Goal: Information Seeking & Learning: Learn about a topic

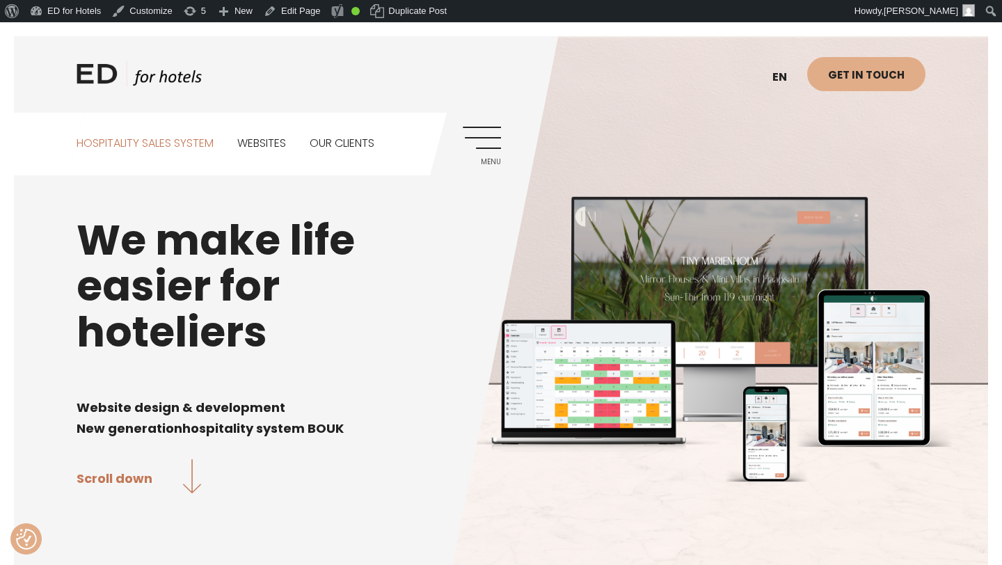
click at [194, 144] on link "Hospitality sales system" at bounding box center [145, 144] width 137 height 62
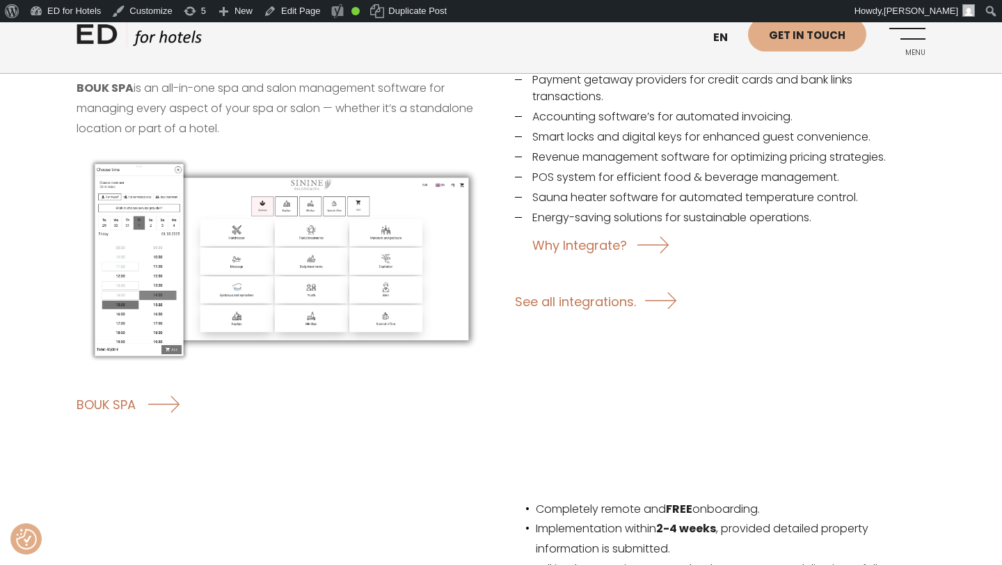
scroll to position [2207, 0]
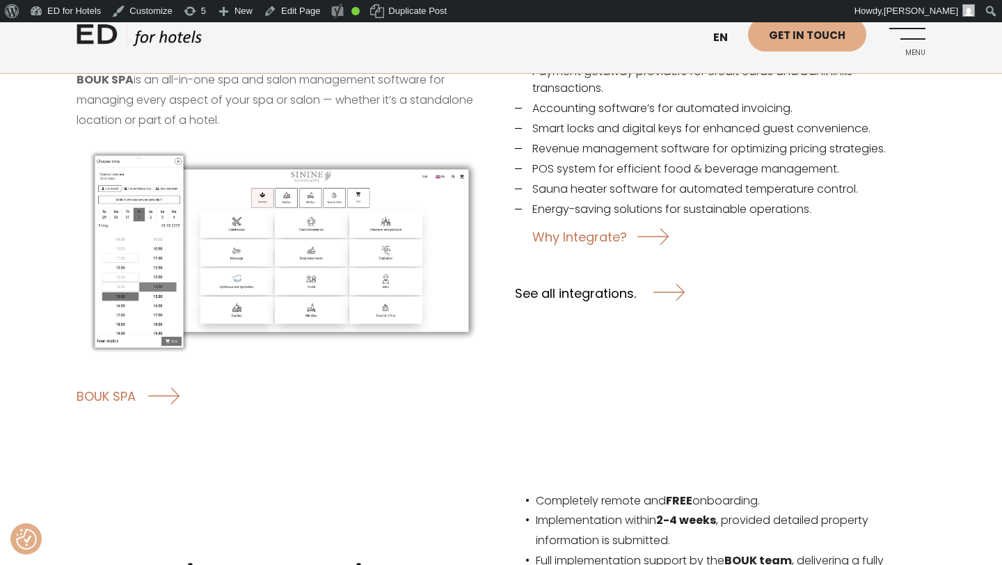
click at [594, 275] on link "See all integrations." at bounding box center [600, 292] width 170 height 37
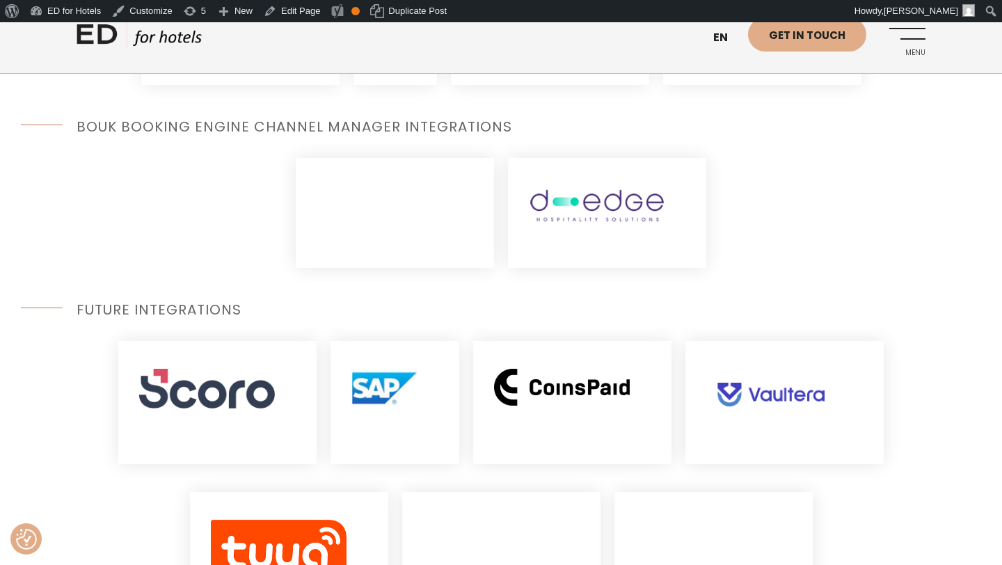
scroll to position [1534, 0]
